Goal: Task Accomplishment & Management: Manage account settings

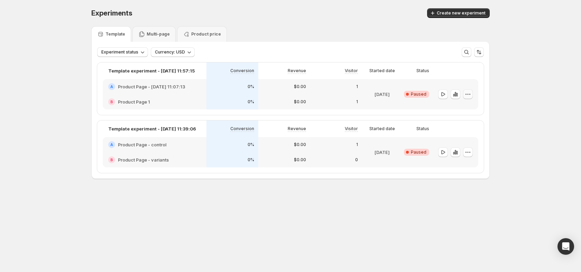
click at [470, 96] on icon "button" at bounding box center [467, 94] width 7 height 7
click at [467, 104] on button "Edit" at bounding box center [468, 108] width 63 height 11
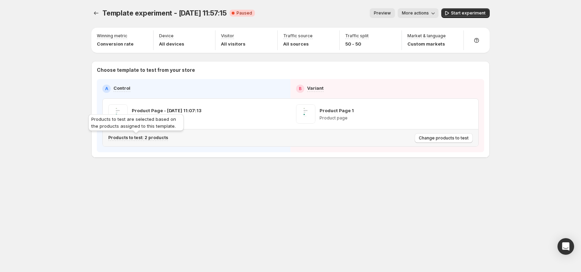
click at [139, 138] on p "Products to test: 2 products" at bounding box center [138, 138] width 60 height 6
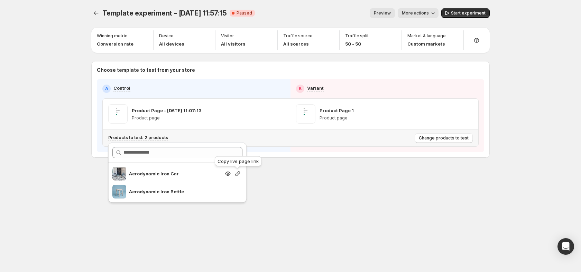
click at [237, 173] on icon "button" at bounding box center [237, 173] width 7 height 7
click at [471, 9] on button "Start experiment" at bounding box center [465, 13] width 48 height 10
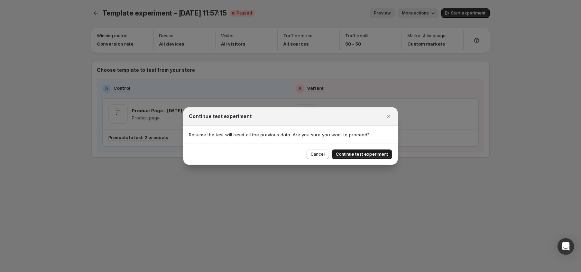
click at [363, 155] on span "Continue test experiment" at bounding box center [362, 155] width 52 height 6
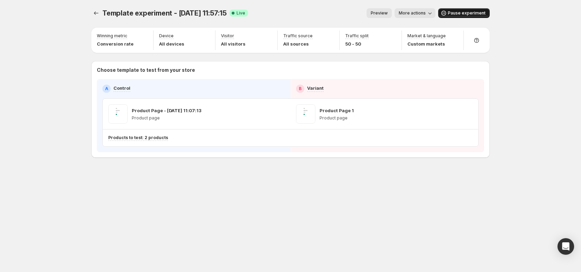
click at [470, 13] on span "Pause experiment" at bounding box center [467, 13] width 38 height 6
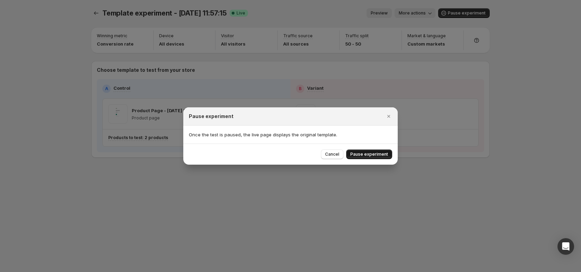
click at [375, 155] on span "Pause experiment" at bounding box center [369, 155] width 38 height 6
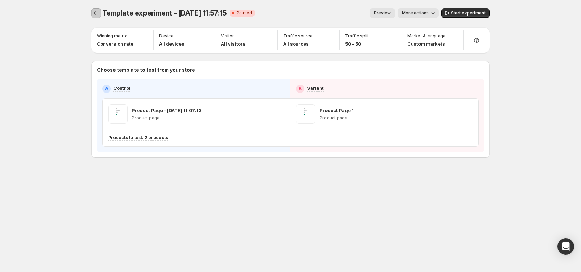
click at [96, 12] on icon "Experiments" at bounding box center [96, 13] width 7 height 7
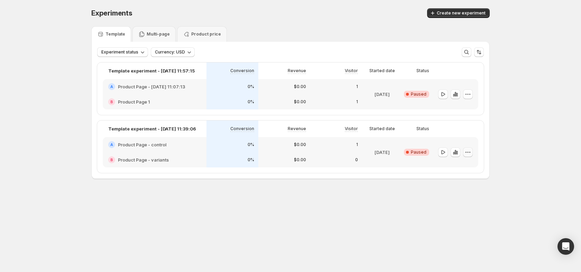
click at [466, 152] on icon "button" at bounding box center [467, 152] width 7 height 7
click at [467, 167] on span "Edit" at bounding box center [473, 166] width 50 height 7
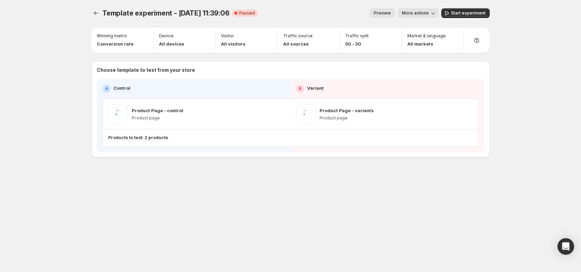
click at [244, 188] on div "Template experiment - Sep 25, 11:39:06. This page is ready Template experiment …" at bounding box center [290, 97] width 415 height 195
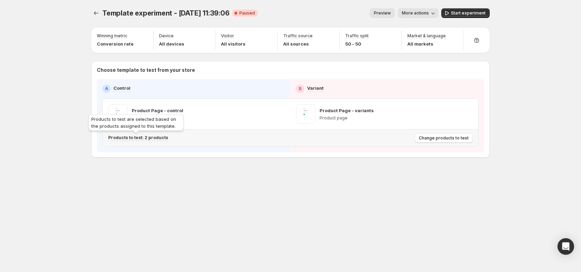
click at [149, 136] on p "Products to test: 2 products" at bounding box center [138, 138] width 60 height 6
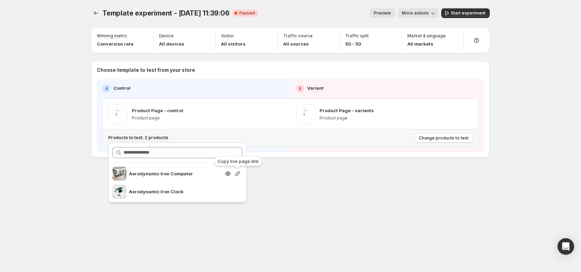
click at [239, 174] on icon "button" at bounding box center [237, 173] width 7 height 7
click at [310, 197] on div "Template experiment - Sep 25, 11:39:06. This page is ready Template experiment …" at bounding box center [290, 136] width 415 height 272
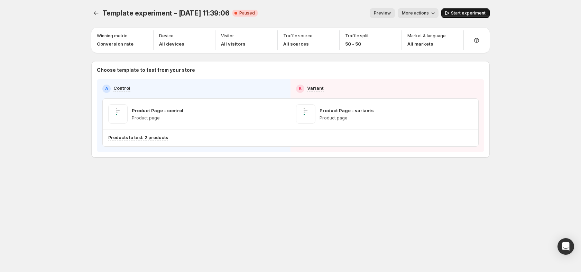
click at [484, 16] on span "Start experiment" at bounding box center [468, 13] width 35 height 6
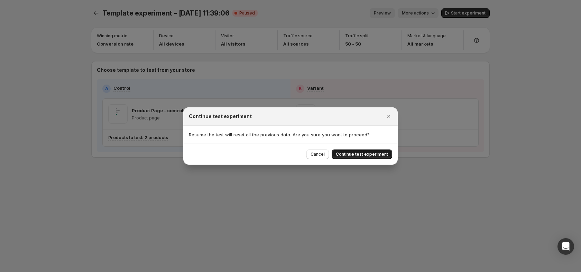
click at [356, 152] on span "Continue test experiment" at bounding box center [362, 155] width 52 height 6
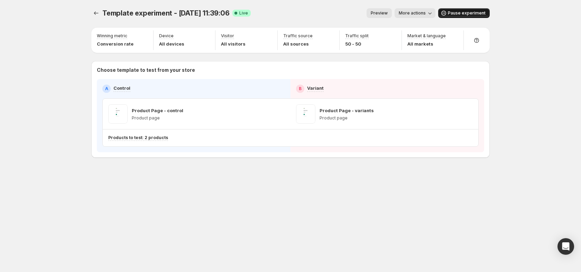
click at [465, 17] on button "Pause experiment" at bounding box center [464, 13] width 52 height 10
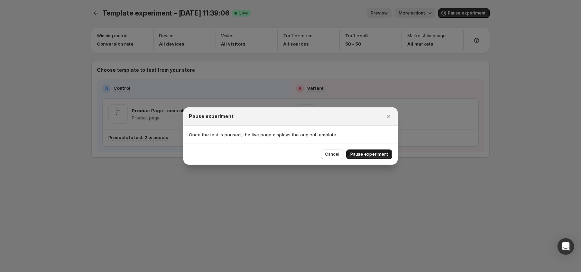
click at [374, 155] on span "Pause experiment" at bounding box center [369, 155] width 38 height 6
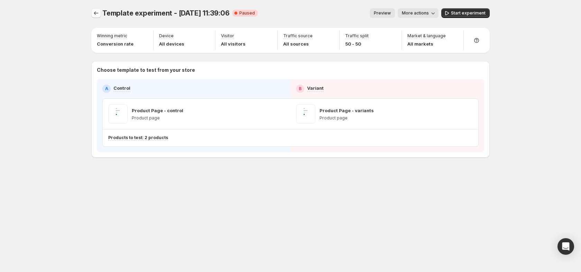
click at [94, 12] on icon "Experiments" at bounding box center [96, 13] width 7 height 7
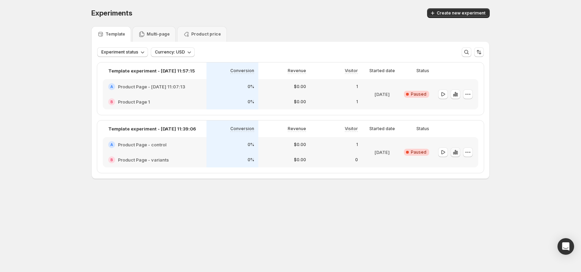
click at [456, 153] on icon "button" at bounding box center [456, 153] width 1 height 4
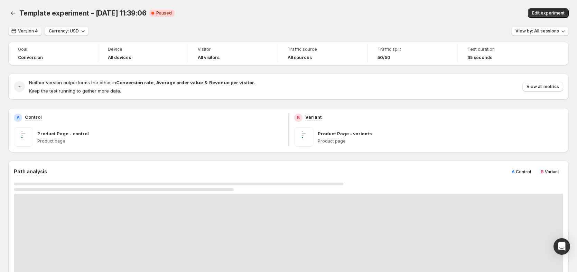
click at [32, 31] on span "Version 4" at bounding box center [28, 31] width 20 height 6
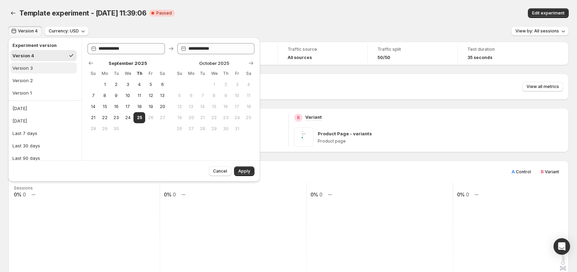
click at [35, 68] on button "Version 3" at bounding box center [43, 68] width 66 height 11
click at [249, 172] on span "Apply" at bounding box center [244, 172] width 12 height 6
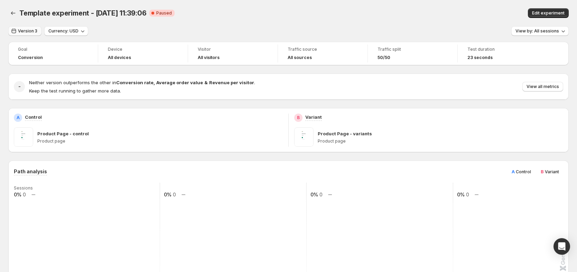
click at [21, 31] on span "Version 3" at bounding box center [27, 31] width 19 height 6
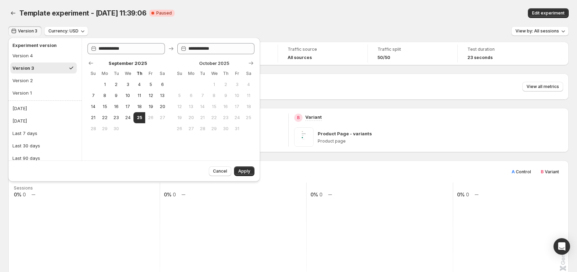
click at [348, 171] on div "Path analysis A Control B Variant" at bounding box center [288, 171] width 549 height 11
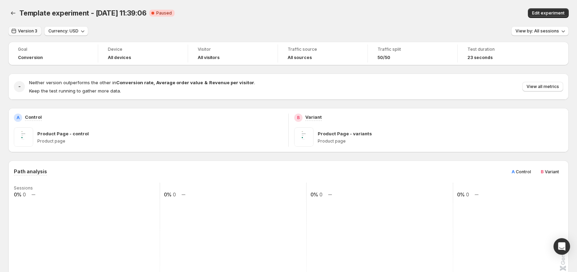
click at [29, 33] on span "Version 3" at bounding box center [27, 31] width 19 height 6
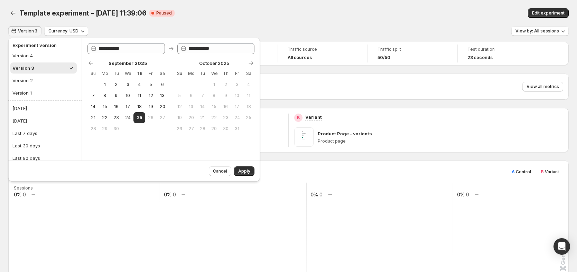
click at [36, 86] on ul "Version 4 Version 3 Version 2 Version 1" at bounding box center [43, 74] width 66 height 48
click at [37, 83] on button "Version 2" at bounding box center [43, 80] width 66 height 11
click at [37, 93] on button "Version 1" at bounding box center [43, 92] width 66 height 11
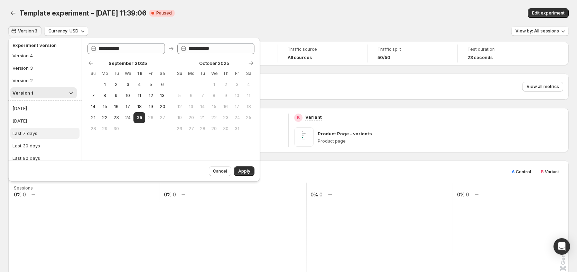
click at [44, 132] on button "Last 7 days" at bounding box center [44, 133] width 69 height 11
type input "**********"
click at [245, 173] on span "Apply" at bounding box center [244, 172] width 12 height 6
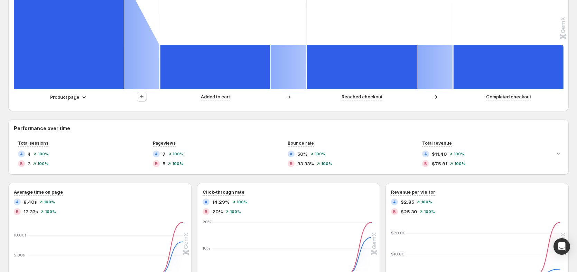
scroll to position [227, 0]
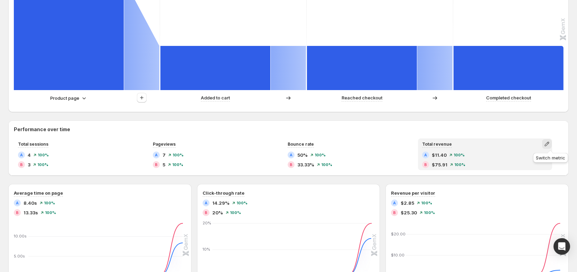
click at [550, 144] on icon "button" at bounding box center [546, 144] width 7 height 7
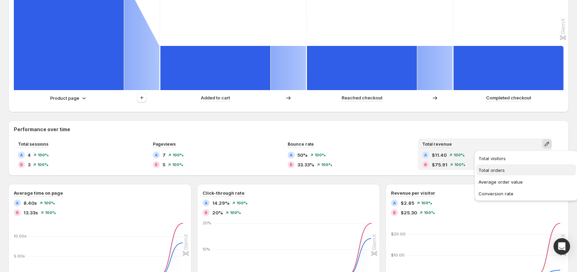
click at [523, 167] on span "Total orders" at bounding box center [525, 170] width 95 height 7
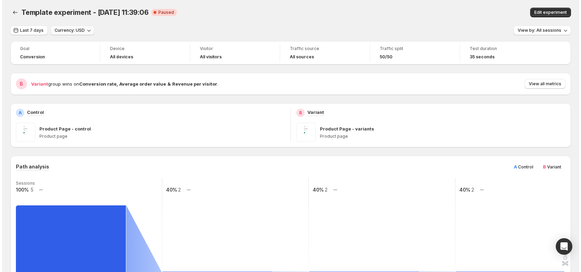
scroll to position [0, 0]
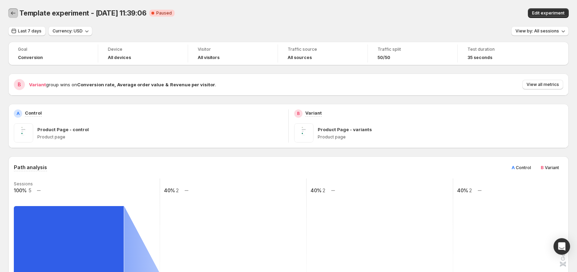
click at [11, 16] on icon "Back" at bounding box center [13, 13] width 7 height 7
